Goal: Information Seeking & Learning: Learn about a topic

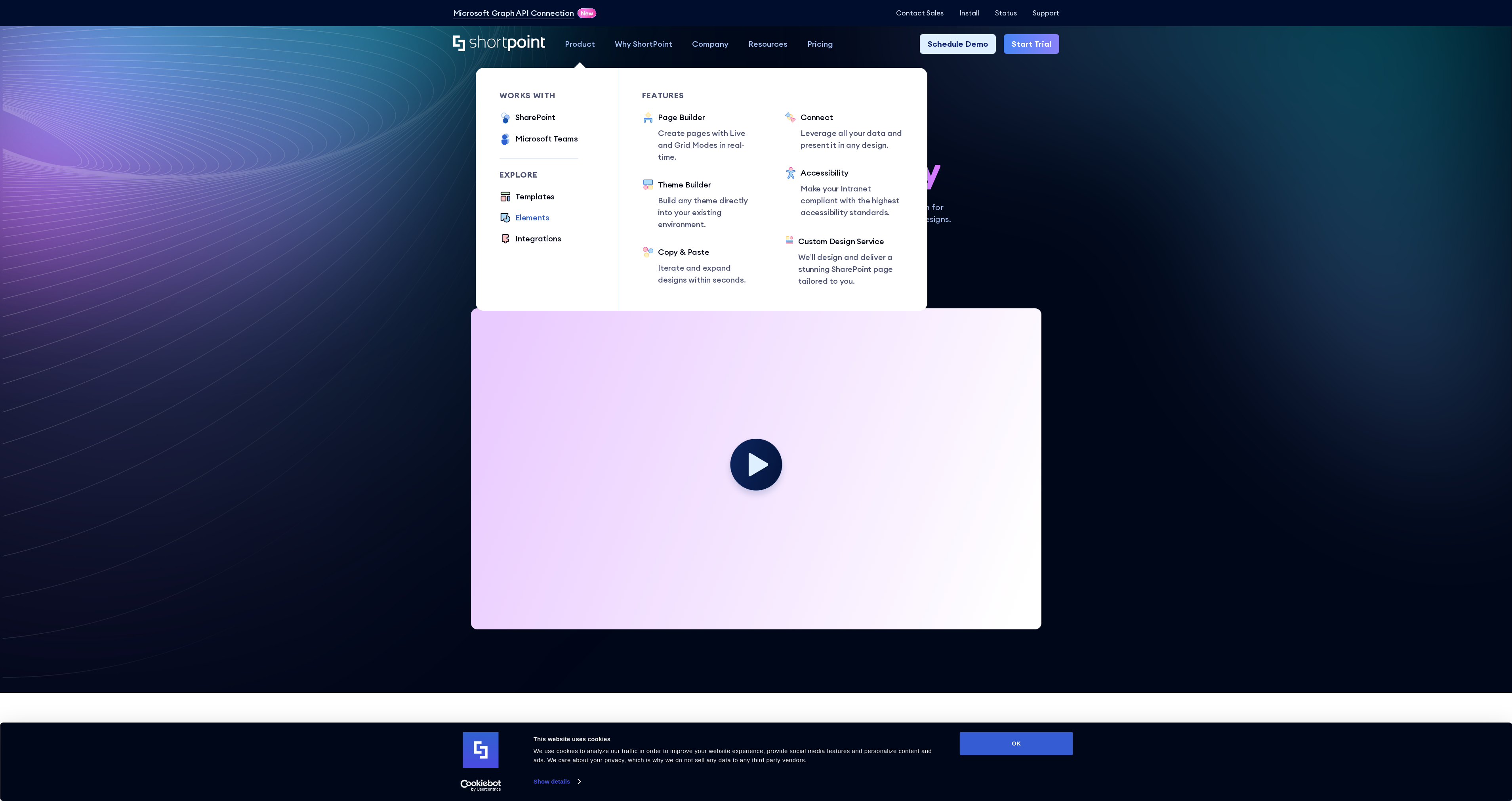
click at [530, 215] on div "Elements" at bounding box center [532, 217] width 34 height 12
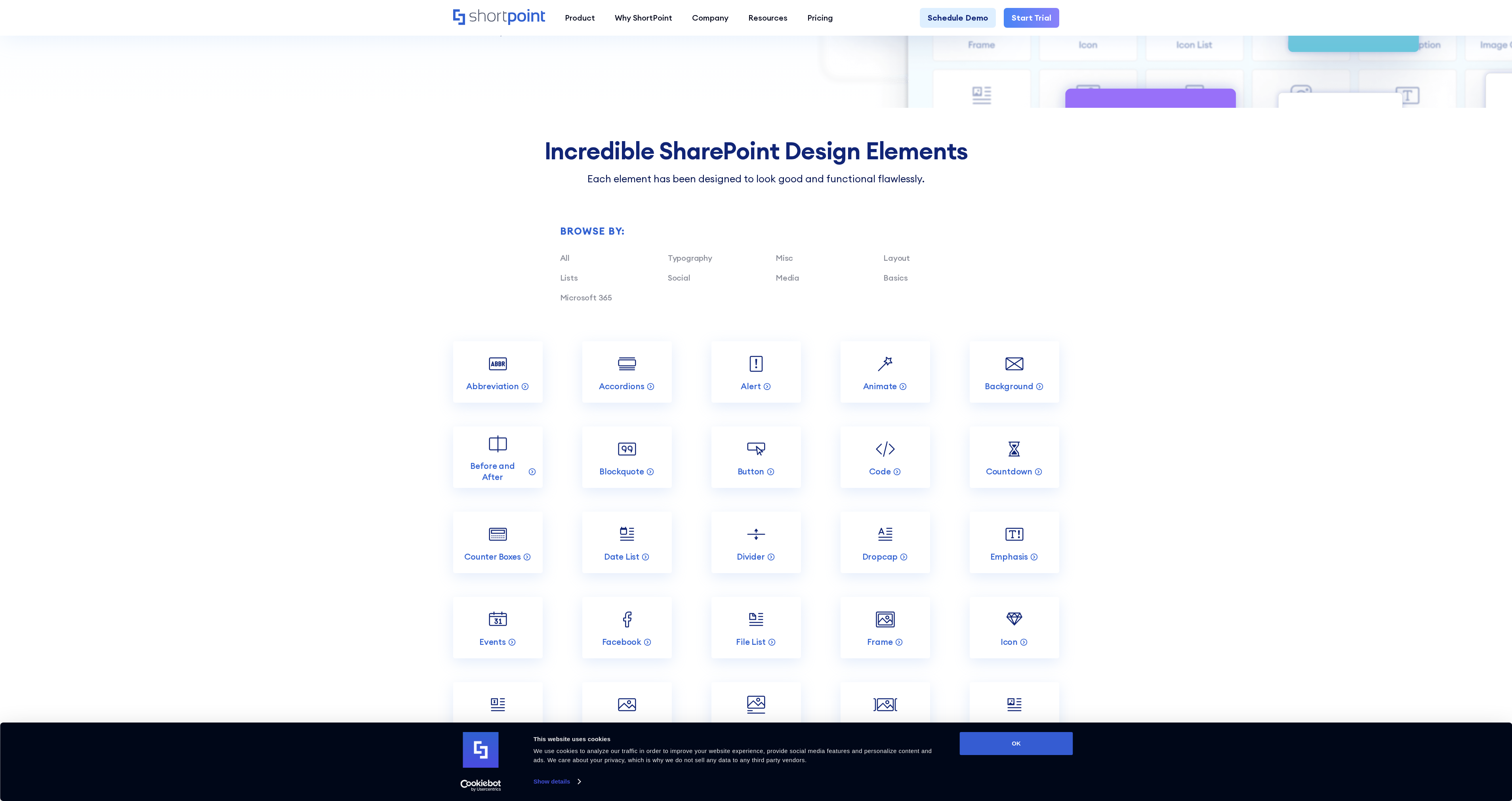
scroll to position [871, 0]
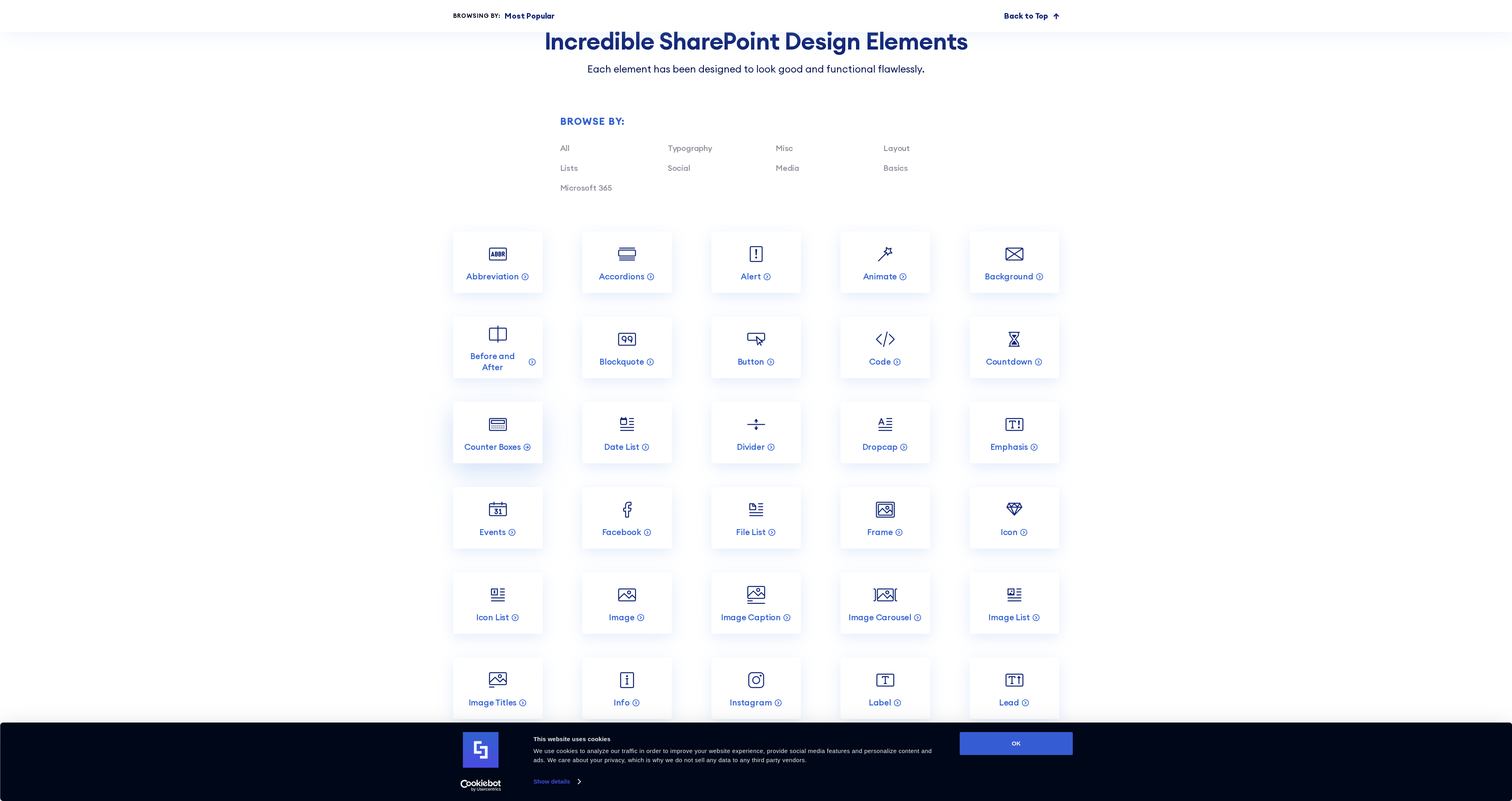
click at [500, 431] on img at bounding box center [498, 424] width 24 height 24
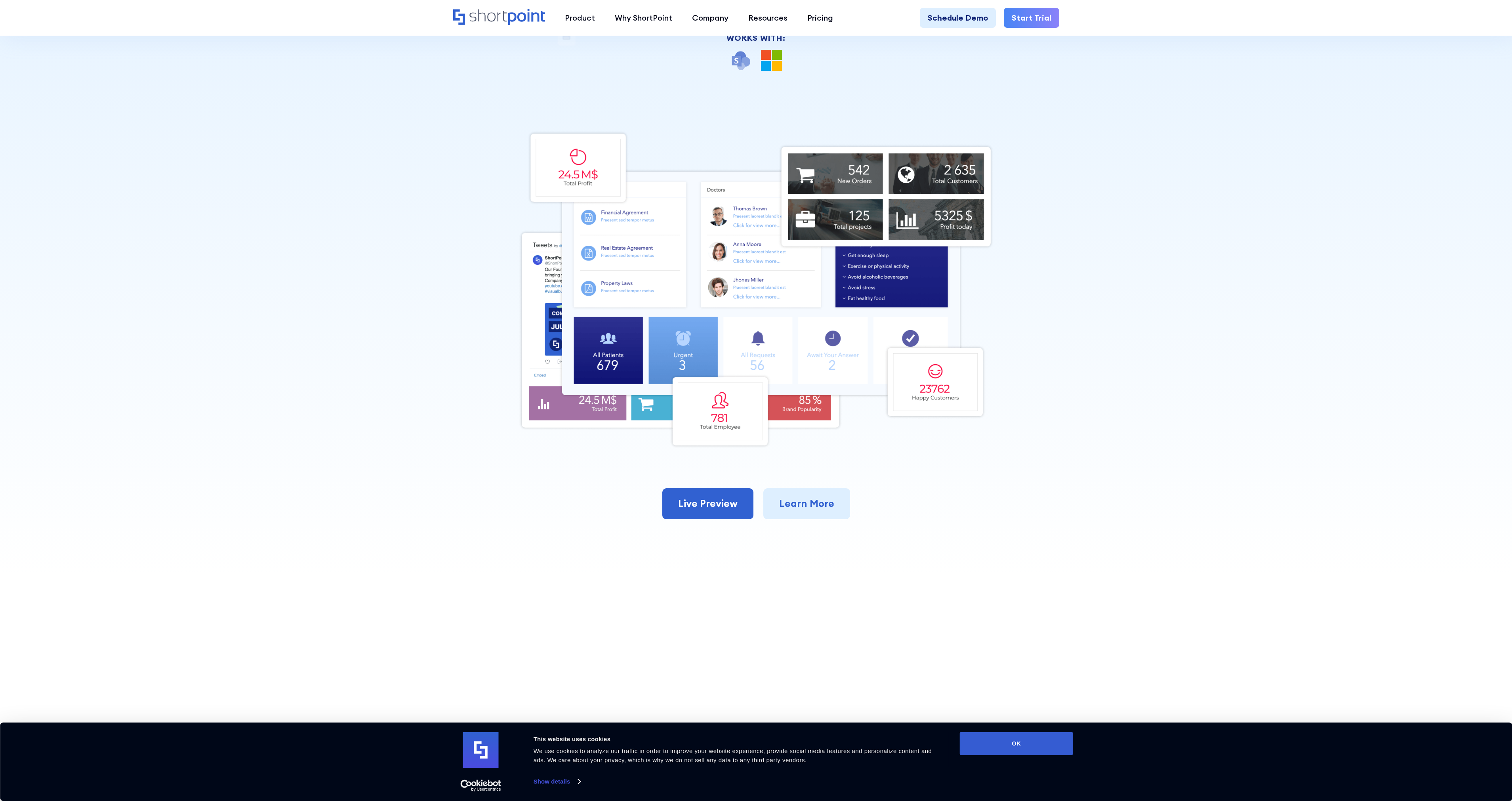
scroll to position [268, 0]
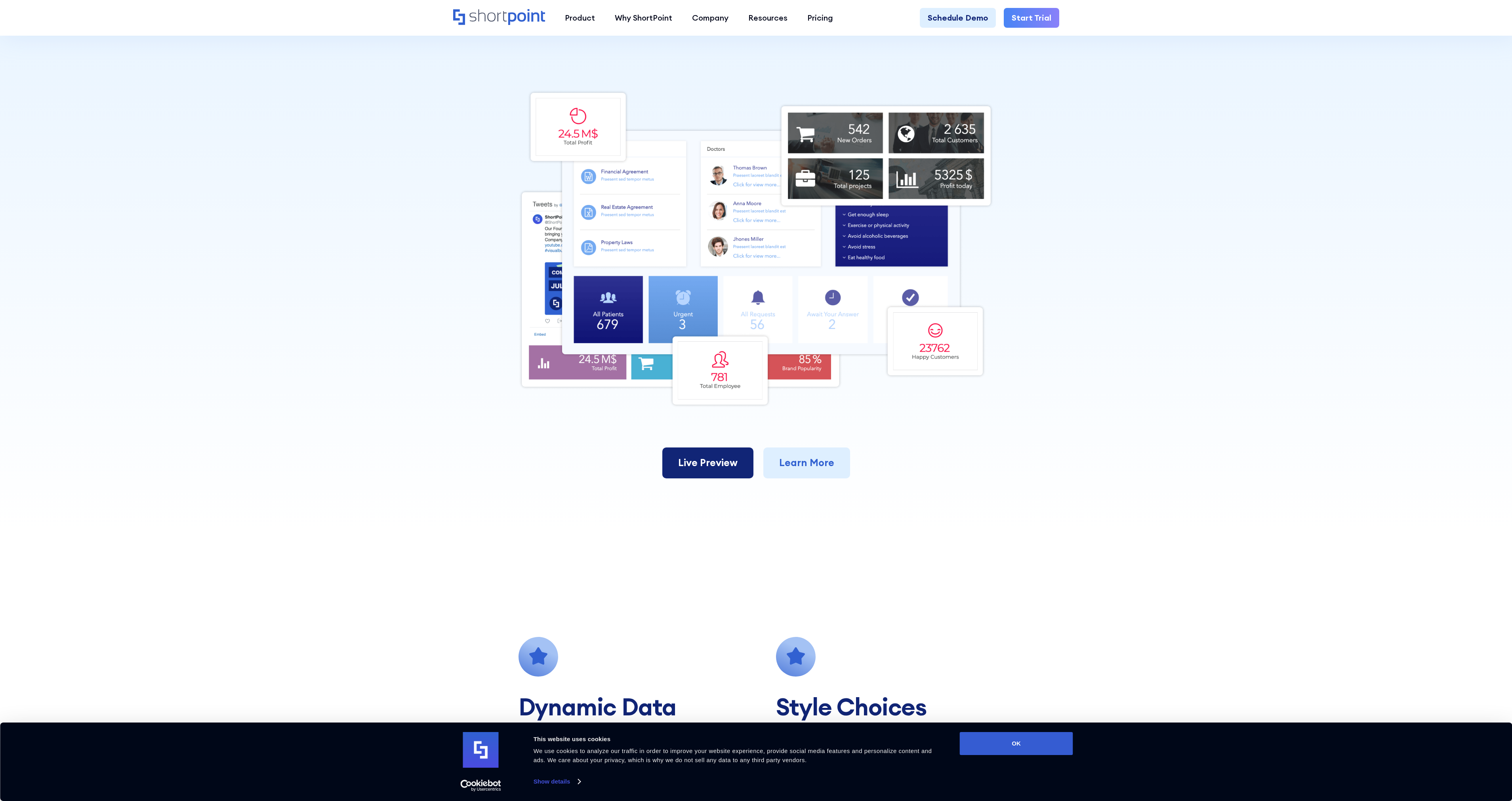
click at [702, 460] on link "Live Preview" at bounding box center [708, 463] width 91 height 31
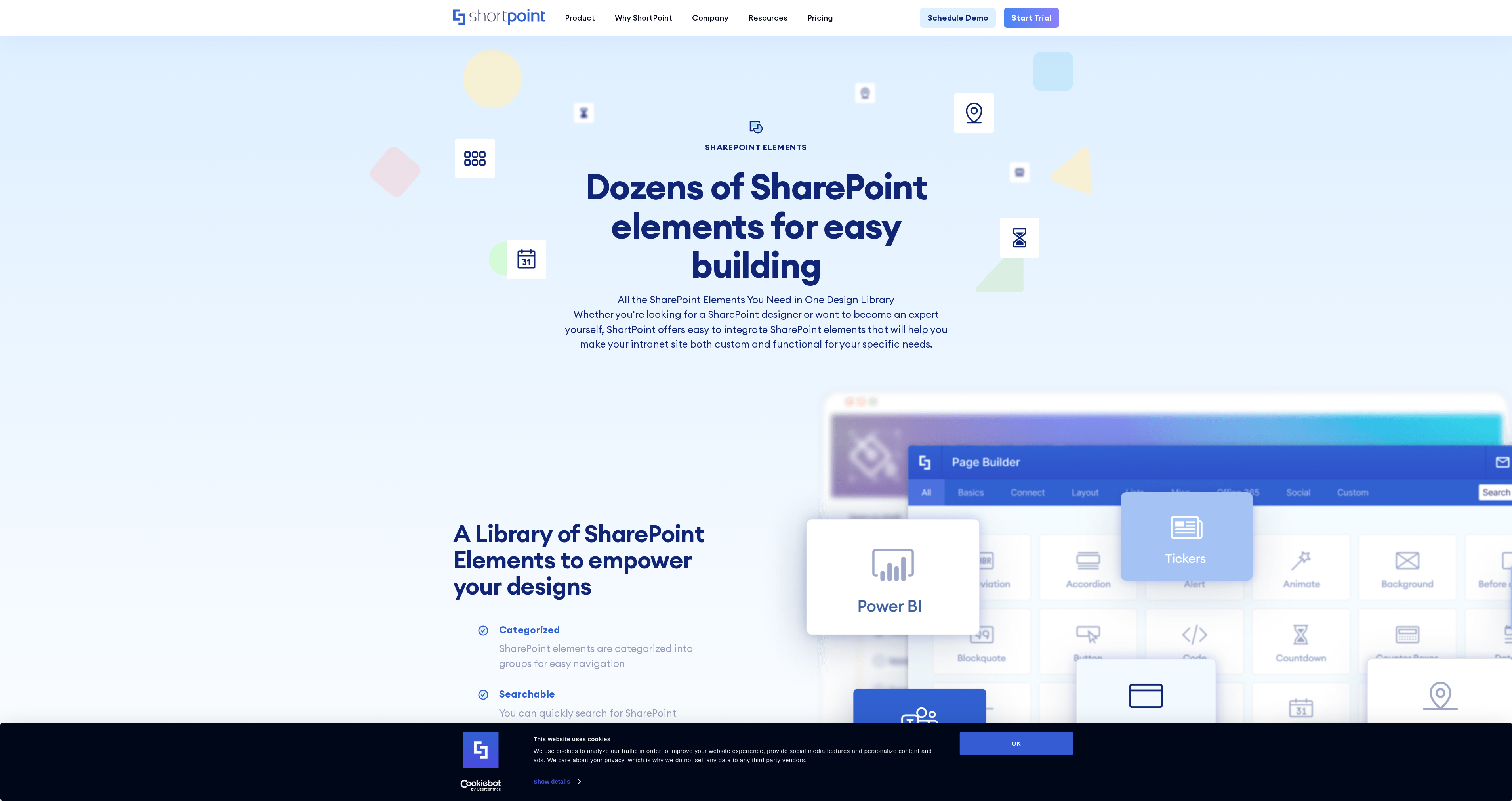
scroll to position [688, 0]
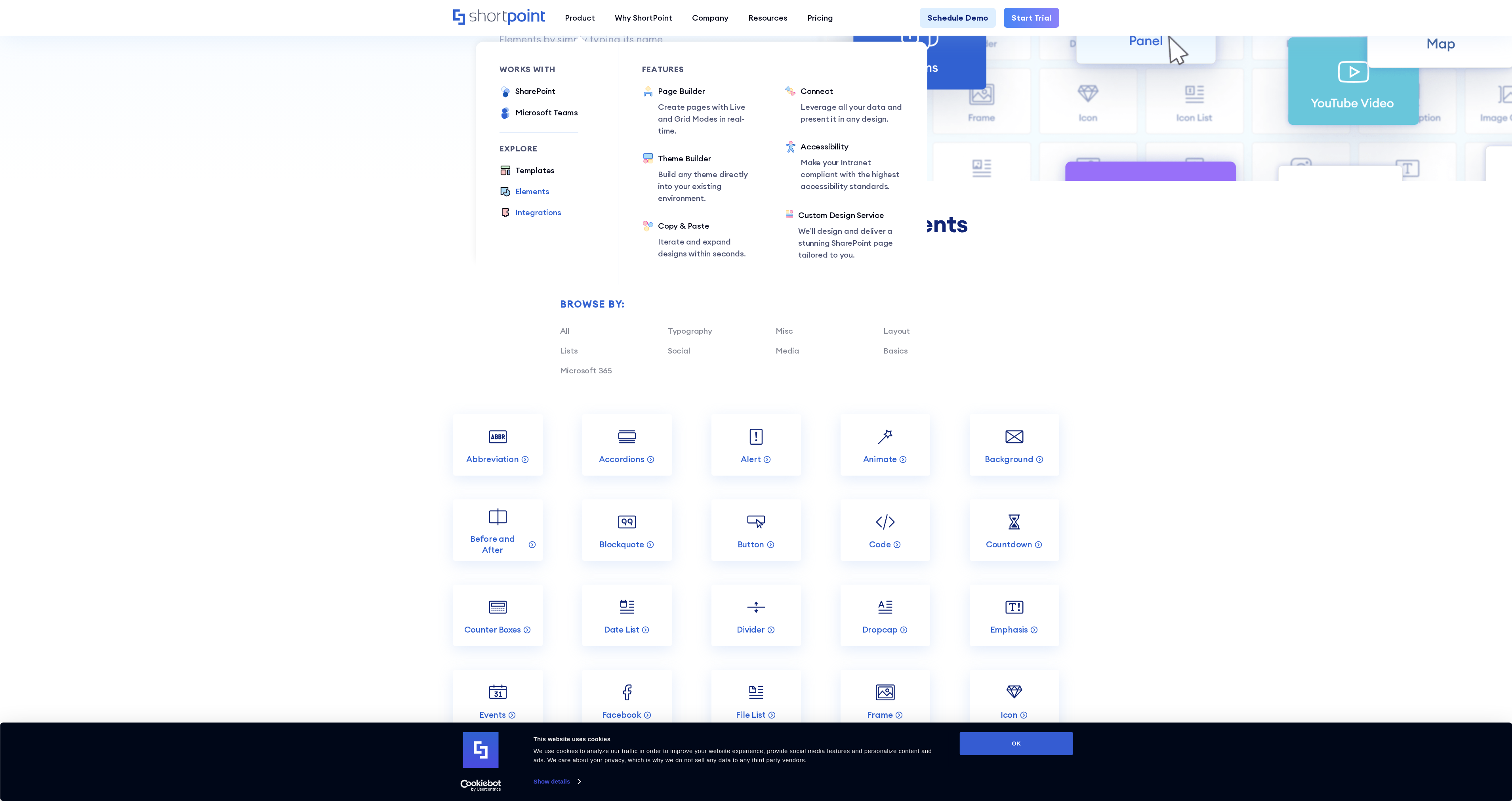
click at [533, 214] on div "Integrations" at bounding box center [538, 213] width 46 height 12
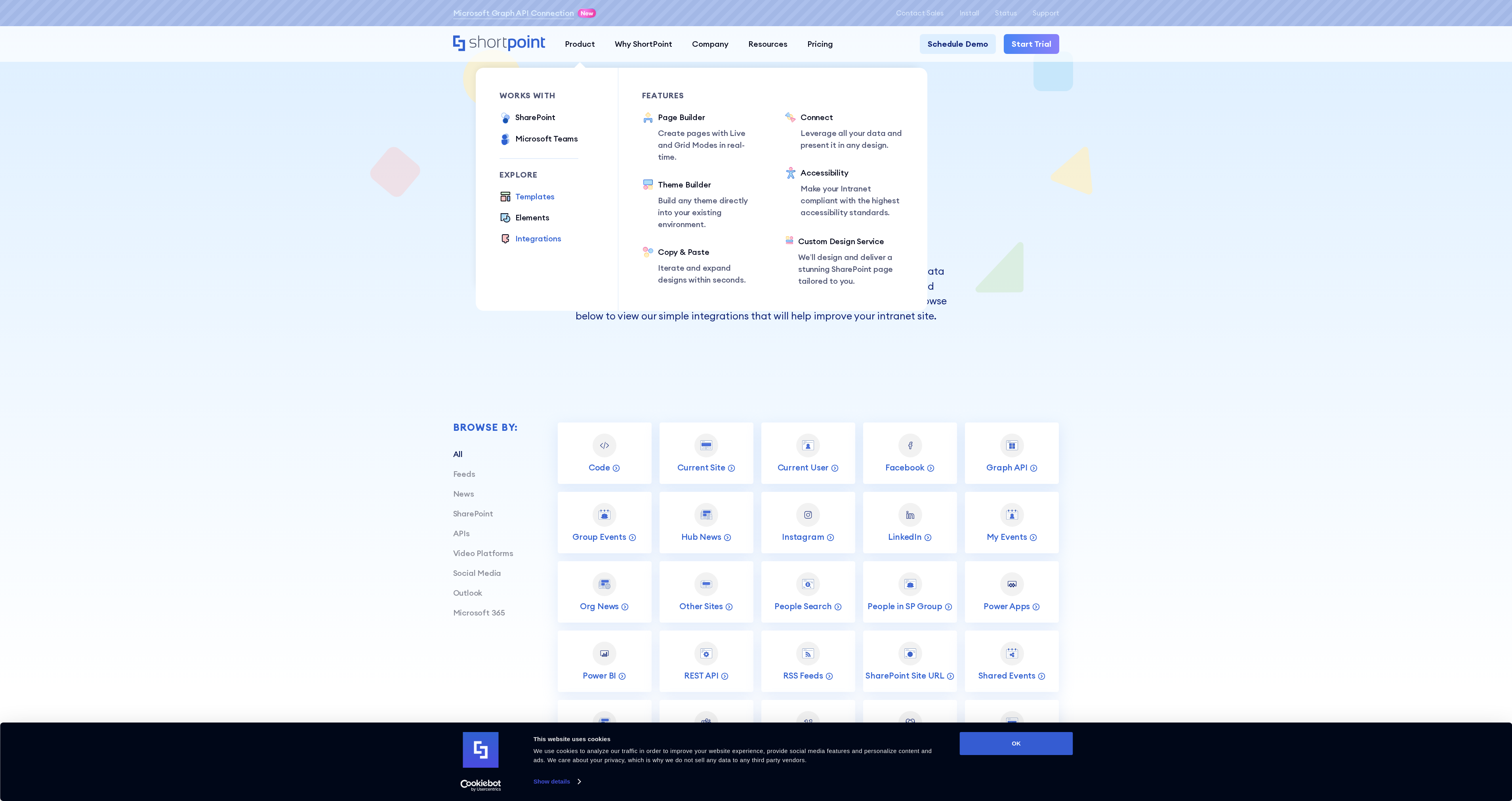
click at [539, 198] on div "Templates" at bounding box center [535, 197] width 39 height 12
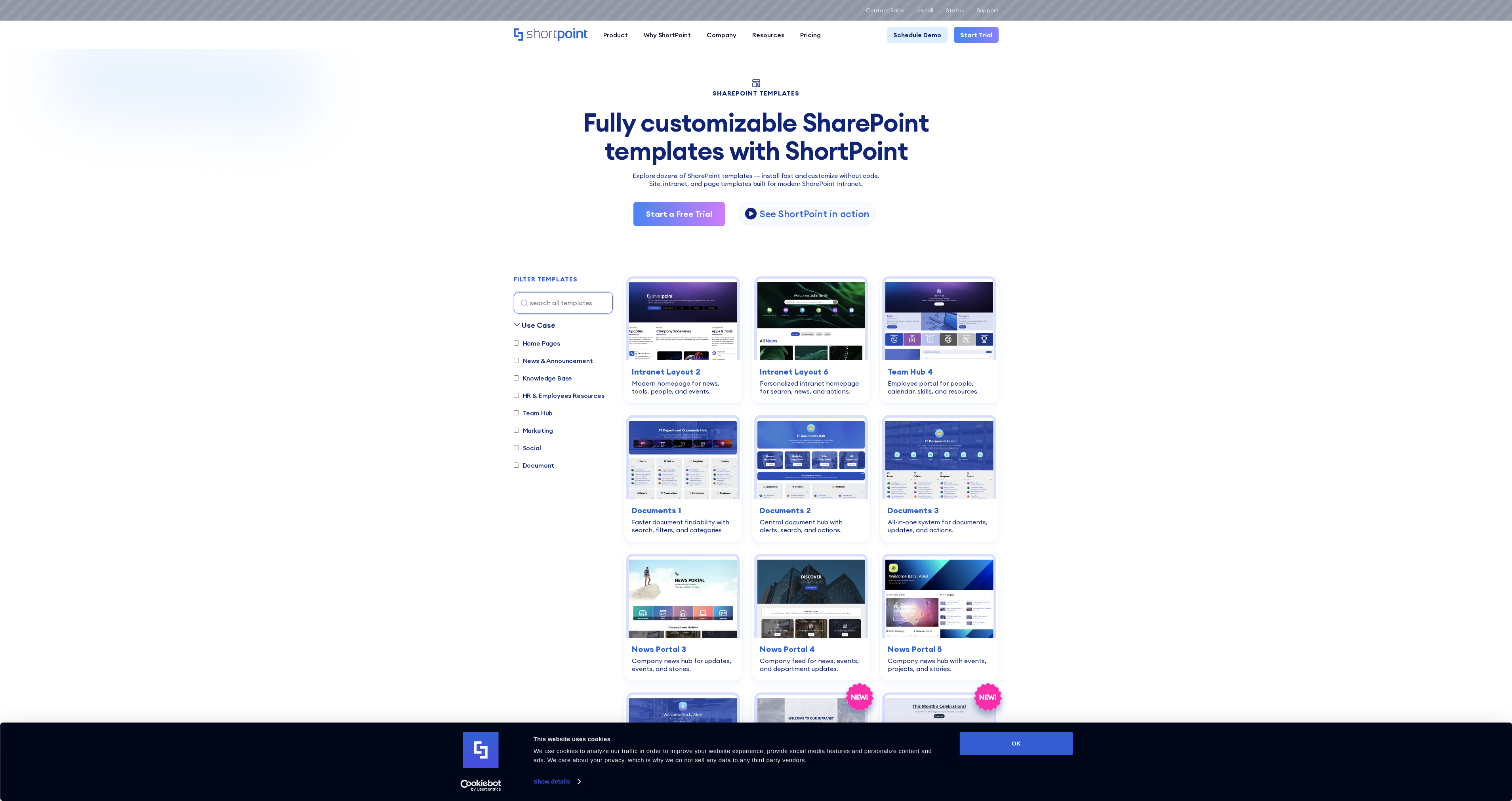
click at [535, 344] on label "Home Pages" at bounding box center [537, 343] width 46 height 9
click at [519, 344] on input "Home Pages" at bounding box center [516, 343] width 5 height 5
checkbox input "true"
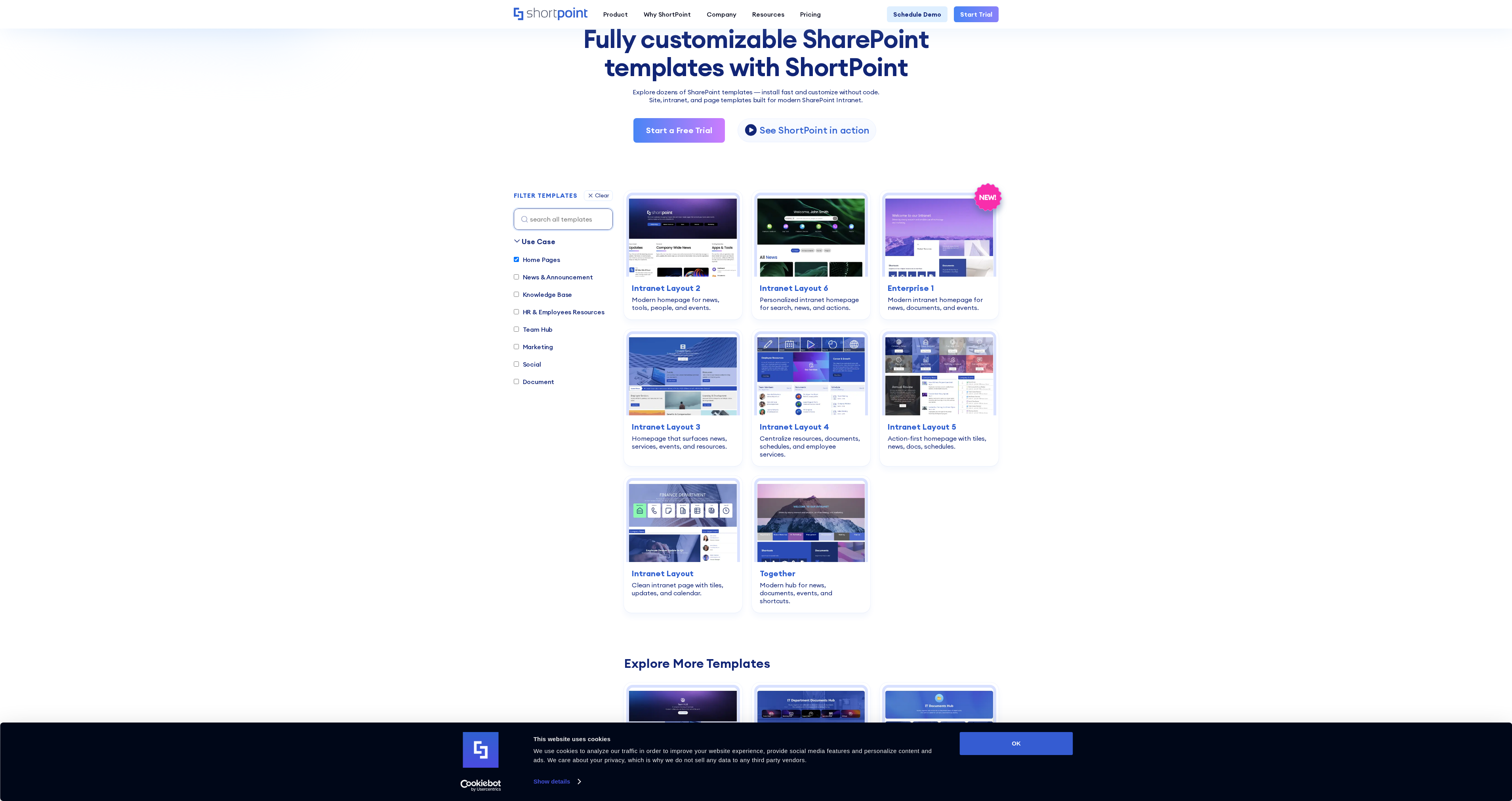
scroll to position [43, 0]
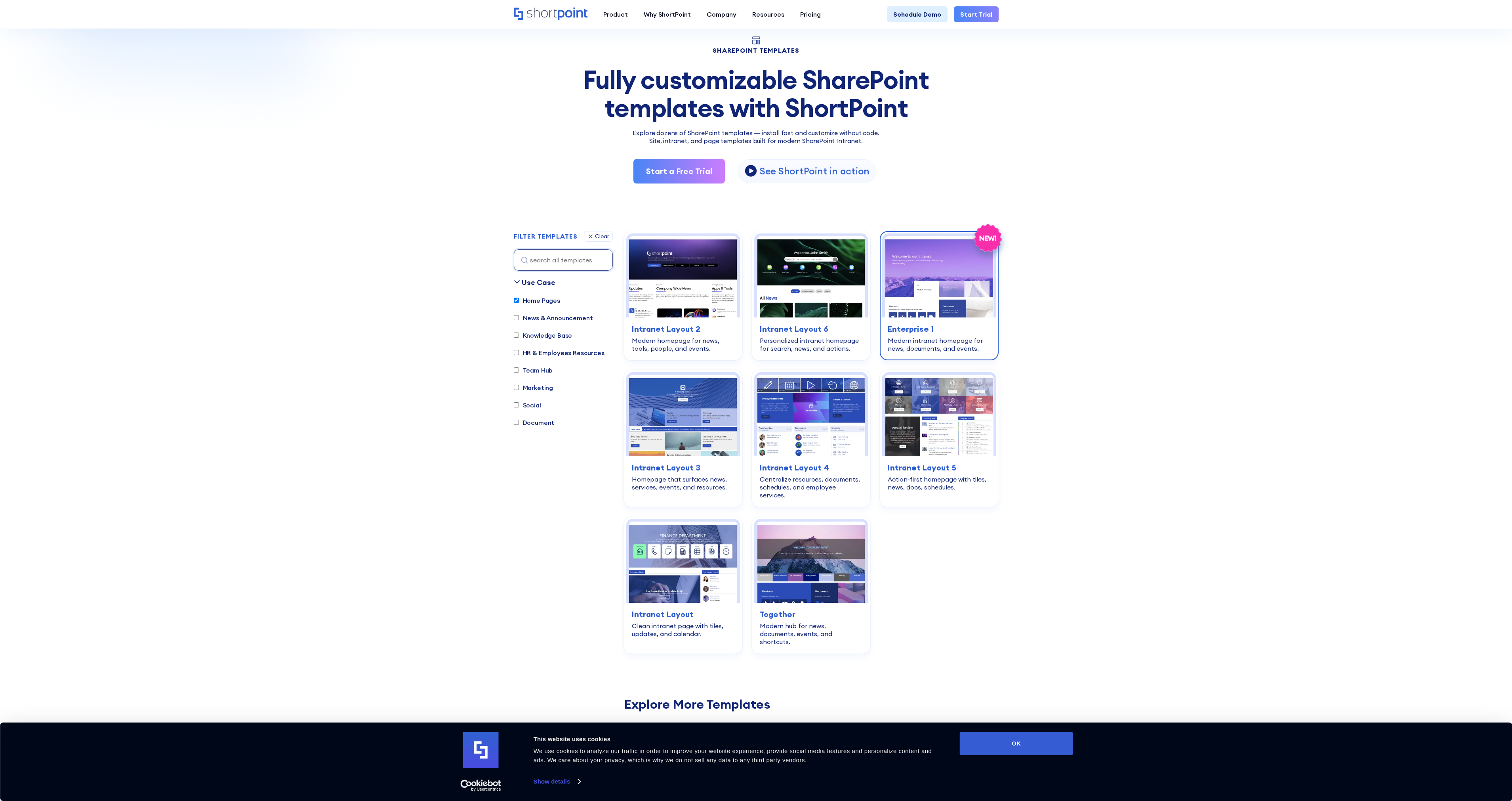
click at [920, 305] on img at bounding box center [939, 277] width 108 height 81
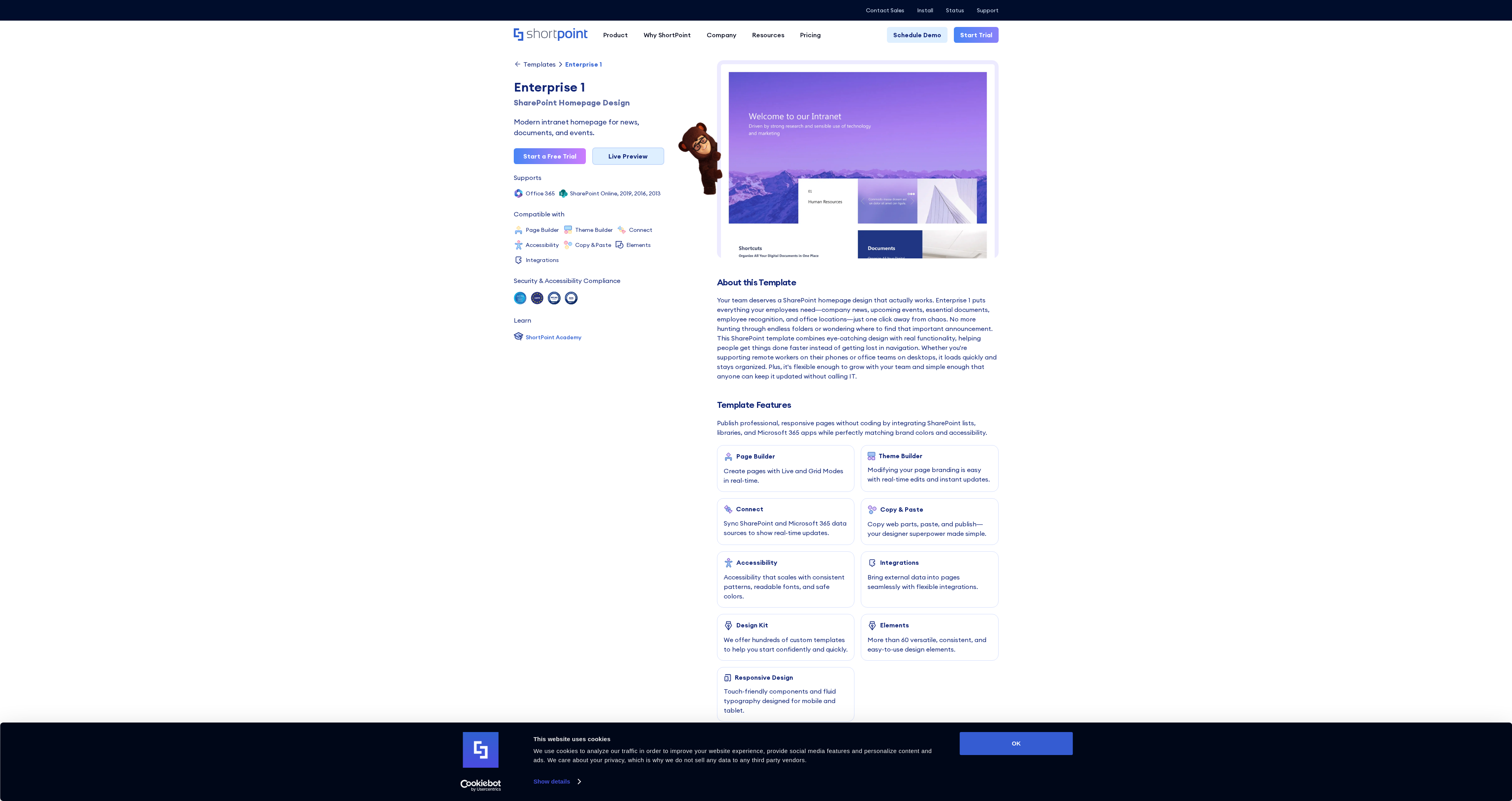
click at [628, 156] on link "Live Preview" at bounding box center [628, 156] width 72 height 17
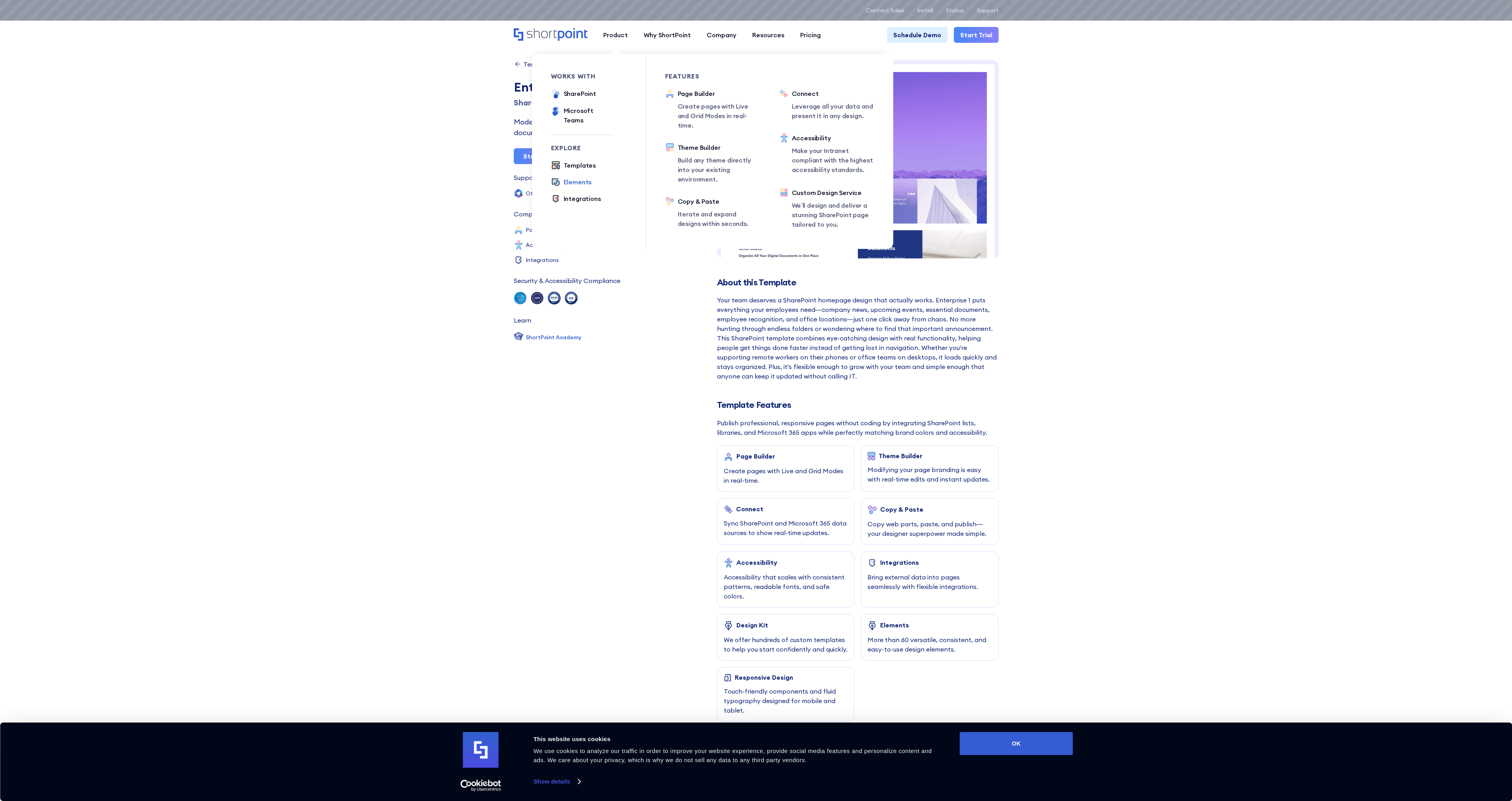
click at [571, 177] on div "Elements" at bounding box center [577, 182] width 28 height 9
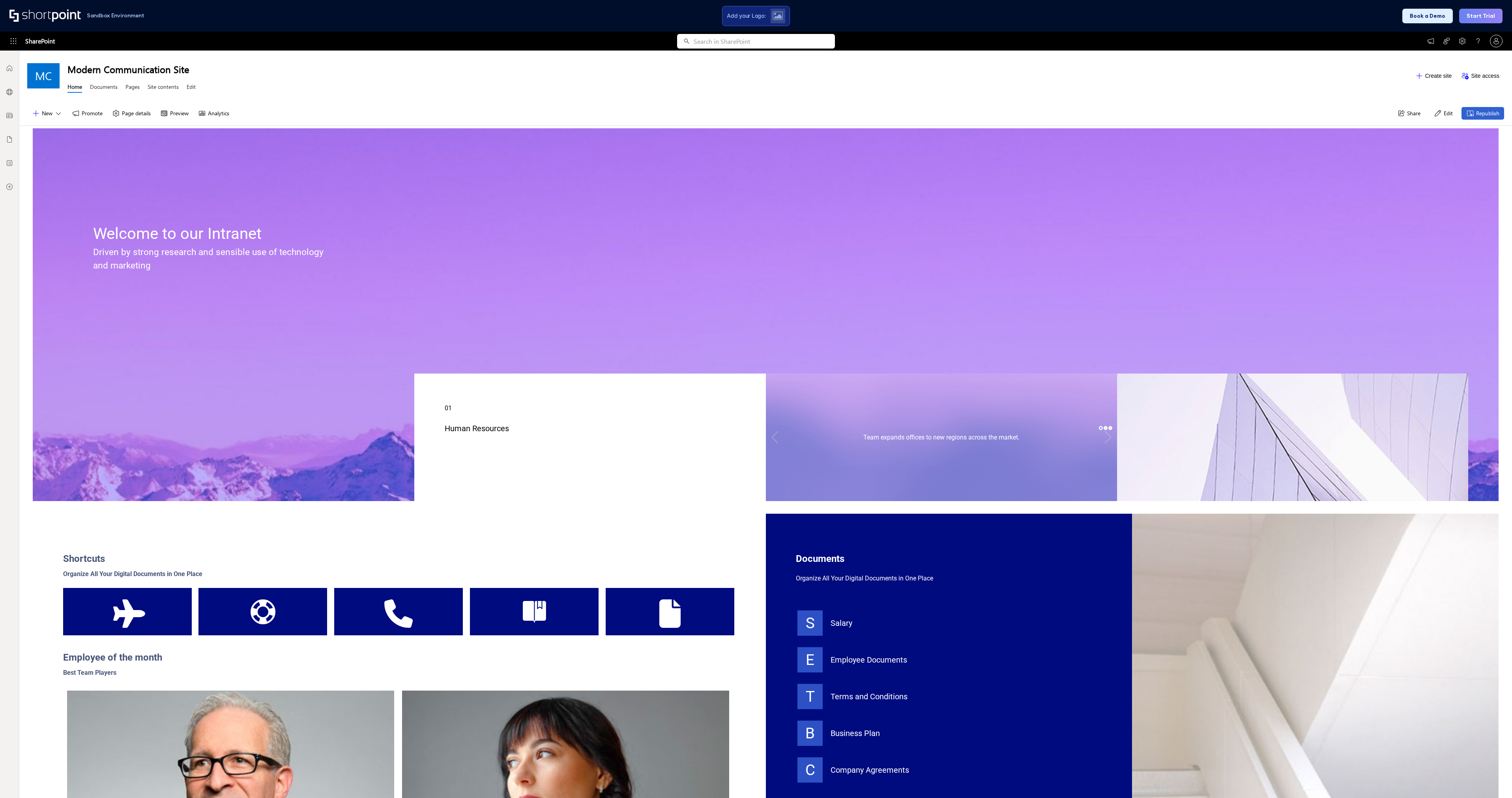
click at [957, 443] on div "Commodo massa Team expands offices to new regions across the market." at bounding box center [942, 437] width 350 height 27
click at [1106, 436] on link at bounding box center [1108, 437] width 17 height 27
click at [763, 17] on span "Add your Logo:" at bounding box center [746, 16] width 39 height 7
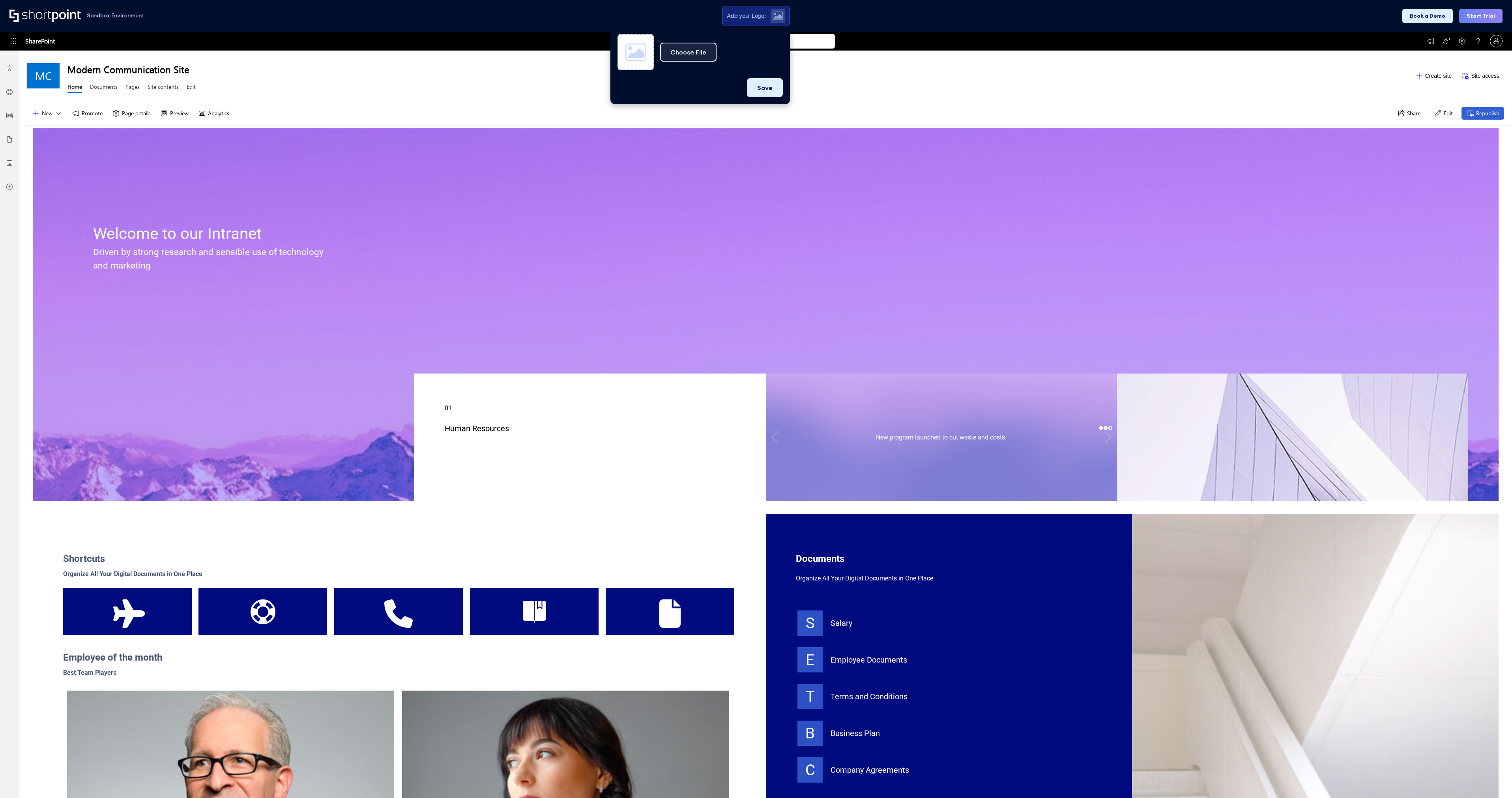
click at [686, 50] on button "Choose File" at bounding box center [688, 52] width 57 height 19
type input "C:\fakepath\Cognara_logo_bnr_alt.svg"
click at [770, 94] on button "Save" at bounding box center [765, 87] width 36 height 19
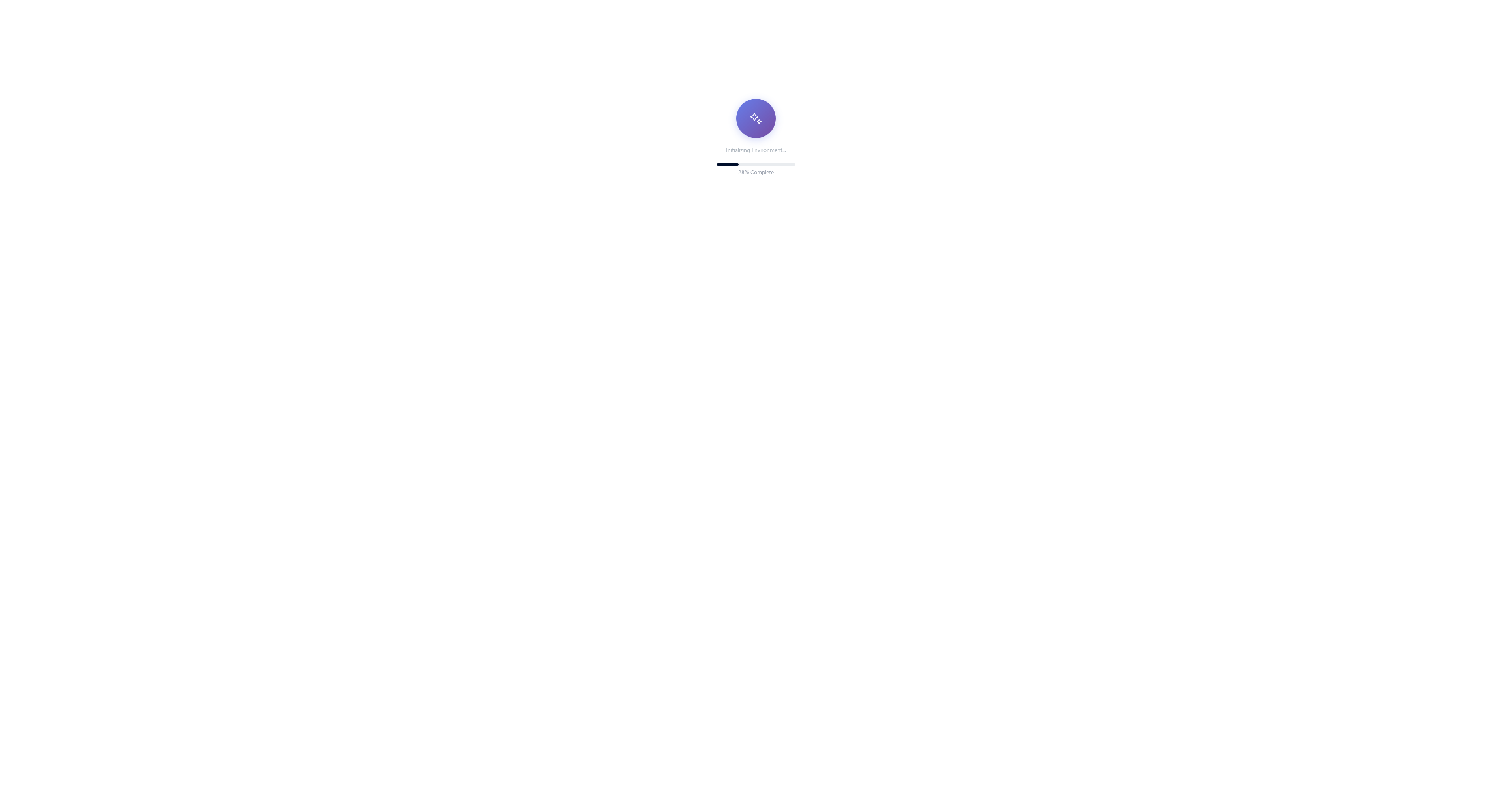
scroll to position [6, 6]
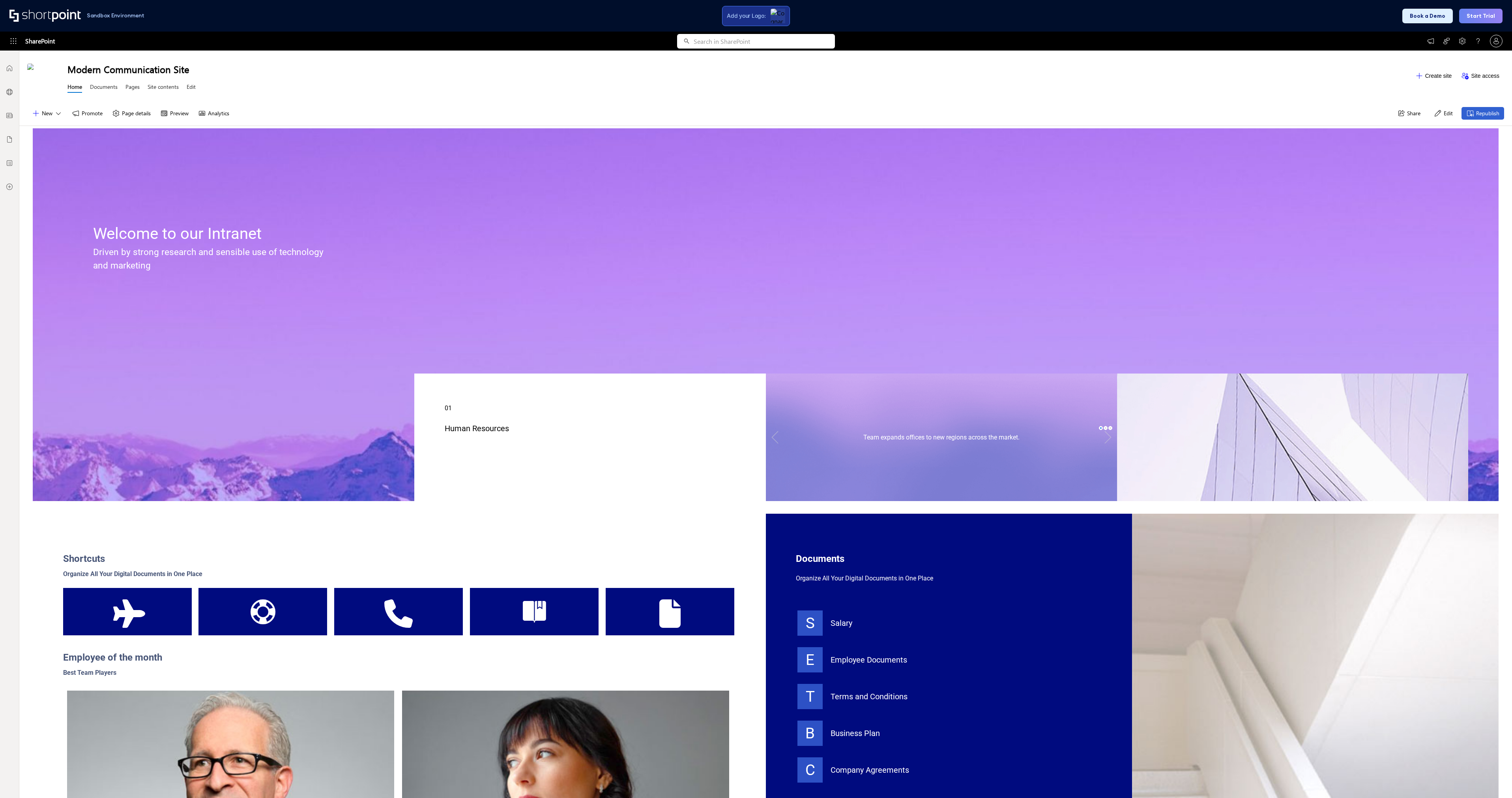
click at [776, 14] on img at bounding box center [778, 16] width 15 height 15
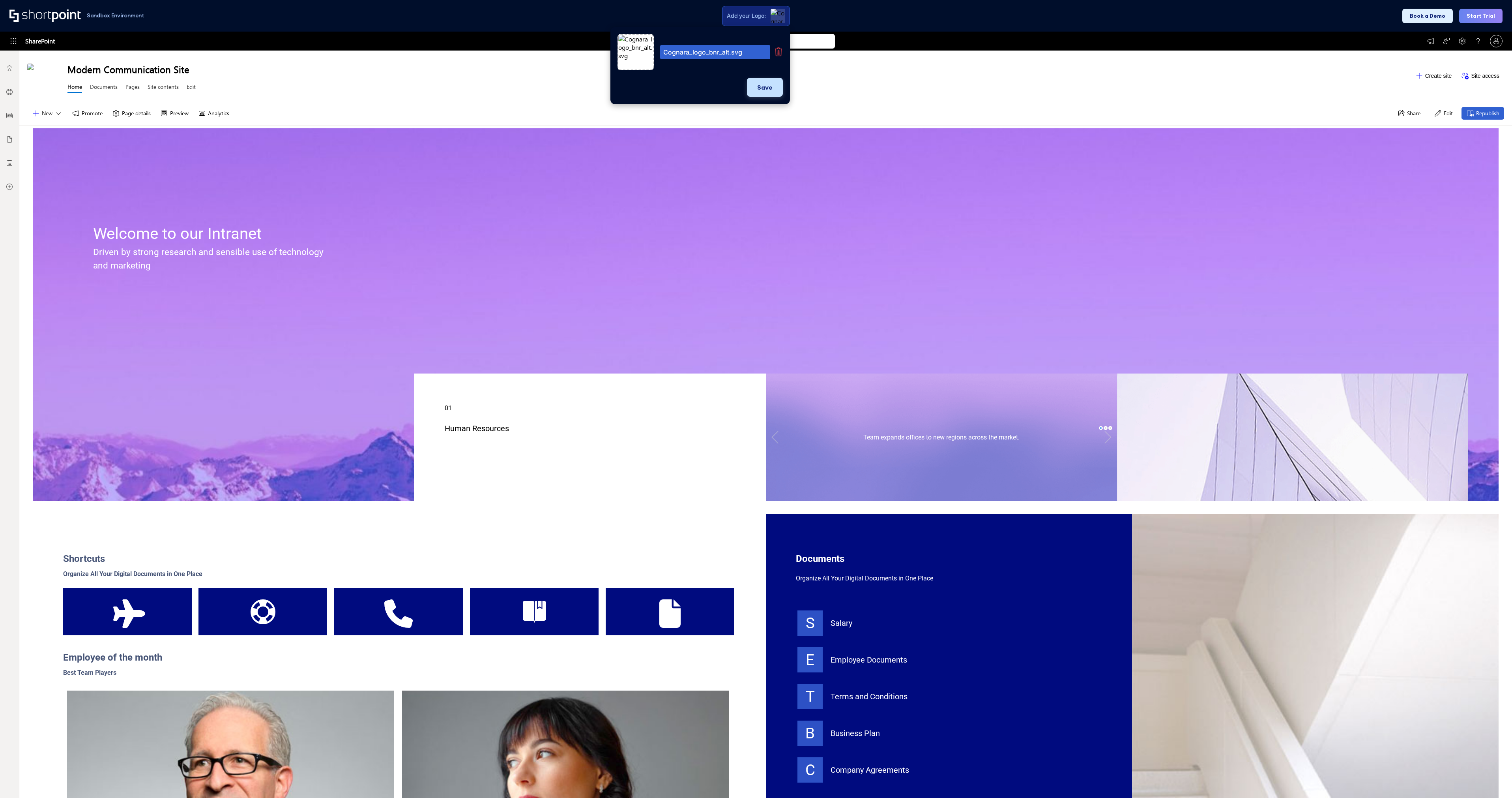
click at [765, 87] on button "Save" at bounding box center [765, 87] width 36 height 19
